Goal: Task Accomplishment & Management: Manage account settings

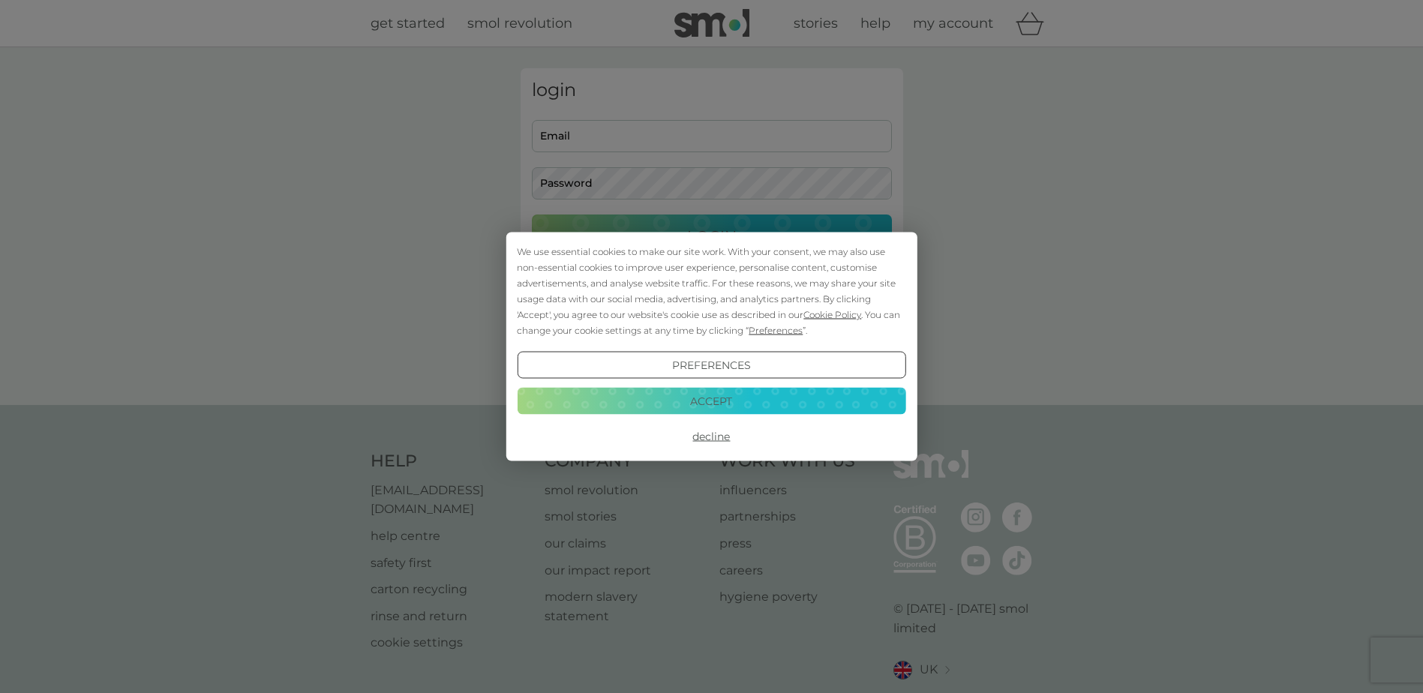
click at [558, 148] on div "We use essential cookies to make our site work. With your consent, we may also …" at bounding box center [711, 346] width 1423 height 693
click at [729, 407] on button "Accept" at bounding box center [711, 400] width 388 height 27
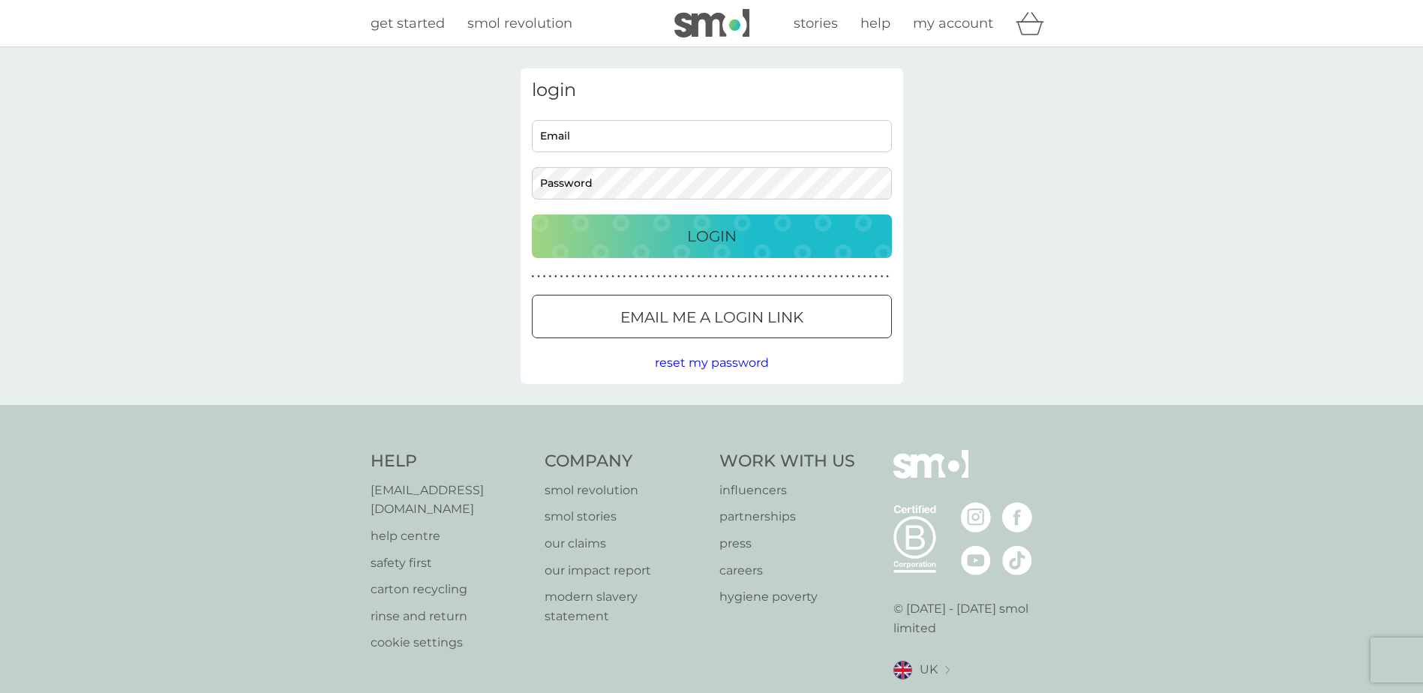
click at [617, 150] on input "Email" at bounding box center [712, 136] width 360 height 32
type input "mich"
click at [676, 324] on p "Email me a login link" at bounding box center [711, 317] width 183 height 24
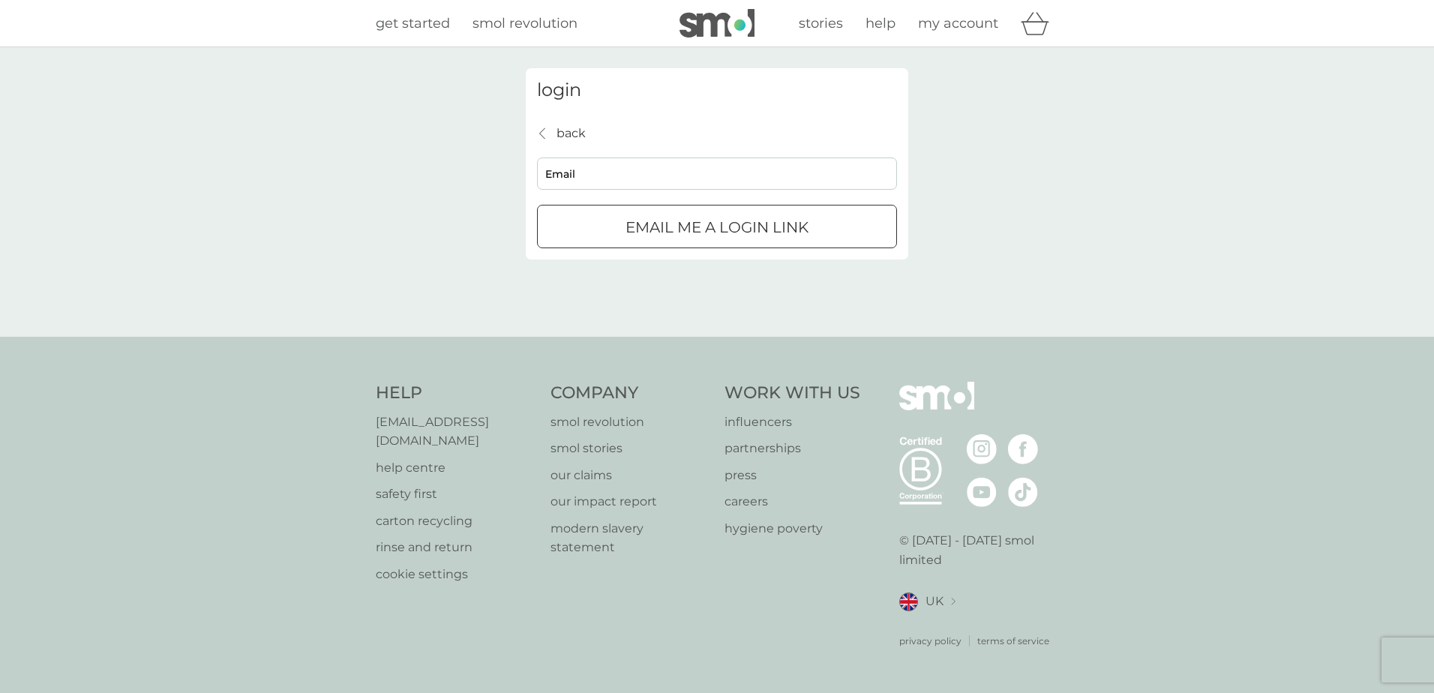
click at [567, 167] on input "Email" at bounding box center [717, 173] width 360 height 32
type input "[PERSON_NAME][EMAIL_ADDRESS][DOMAIN_NAME]"
click at [687, 221] on p "Email me a login link" at bounding box center [716, 227] width 183 height 24
